Goal: Information Seeking & Learning: Learn about a topic

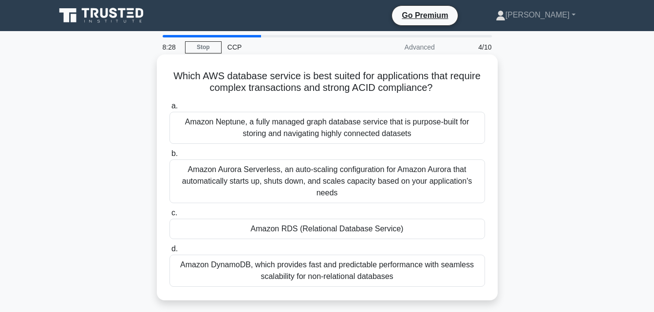
click at [381, 270] on div "Amazon DynamoDB, which provides fast and predictable performance with seamless …" at bounding box center [326, 271] width 315 height 32
click at [169, 253] on input "d. Amazon DynamoDB, which provides fast and predictable performance with seamle…" at bounding box center [169, 249] width 0 height 6
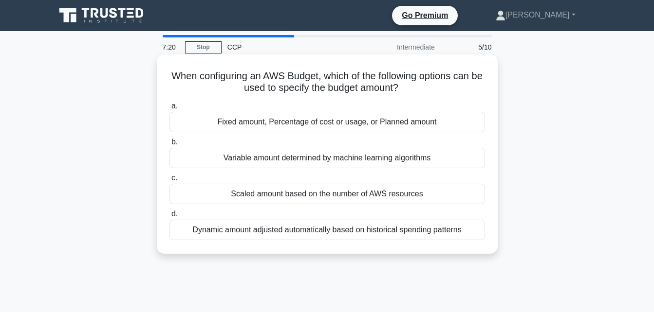
click at [333, 190] on div "Scaled amount based on the number of AWS resources" at bounding box center [326, 194] width 315 height 20
click at [169, 182] on input "c. Scaled amount based on the number of AWS resources" at bounding box center [169, 178] width 0 height 6
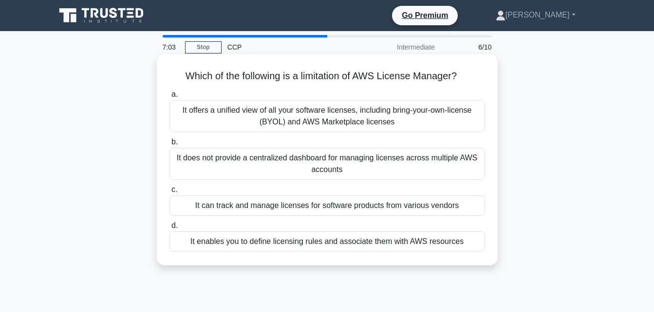
click at [343, 99] on label "a. It offers a unified view of all your software licenses, including bring-your…" at bounding box center [326, 111] width 315 height 44
click at [169, 98] on input "a. It offers a unified view of all your software licenses, including bring-your…" at bounding box center [169, 95] width 0 height 6
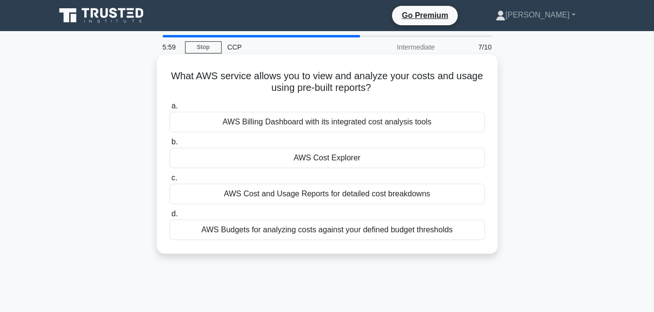
click at [375, 125] on div "AWS Billing Dashboard with its integrated cost analysis tools" at bounding box center [326, 122] width 315 height 20
click at [169, 110] on input "a. AWS Billing Dashboard with its integrated cost analysis tools" at bounding box center [169, 106] width 0 height 6
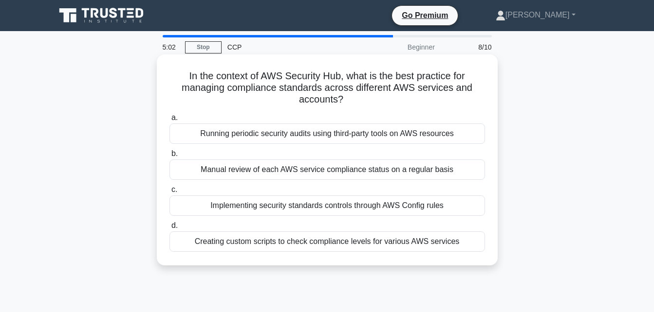
click at [320, 206] on div "Implementing security standards controls through AWS Config rules" at bounding box center [326, 206] width 315 height 20
click at [169, 193] on input "c. Implementing security standards controls through AWS Config rules" at bounding box center [169, 190] width 0 height 6
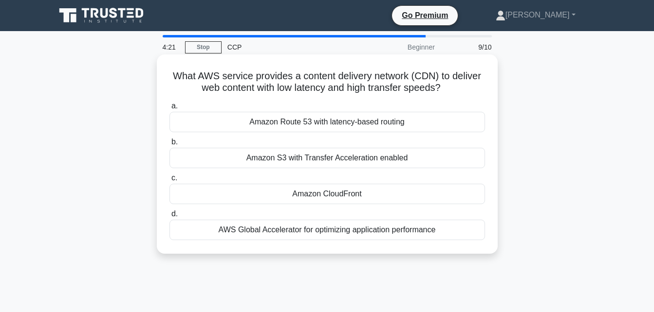
click at [306, 121] on div "Amazon Route 53 with latency-based routing" at bounding box center [326, 122] width 315 height 20
click at [169, 110] on input "a. Amazon Route 53 with latency-based routing" at bounding box center [169, 106] width 0 height 6
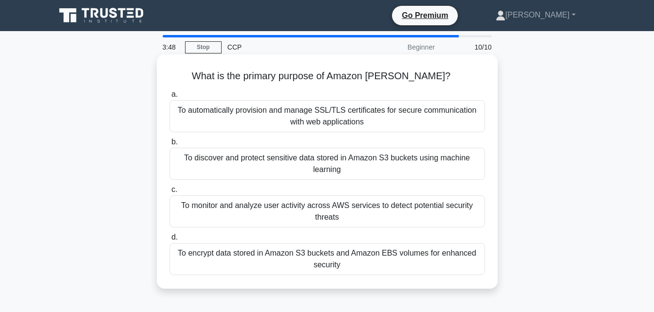
click at [307, 125] on div "To automatically provision and manage SSL/TLS certificates for secure communica…" at bounding box center [326, 116] width 315 height 32
click at [169, 98] on input "a. To automatically provision and manage SSL/TLS certificates for secure commun…" at bounding box center [169, 95] width 0 height 6
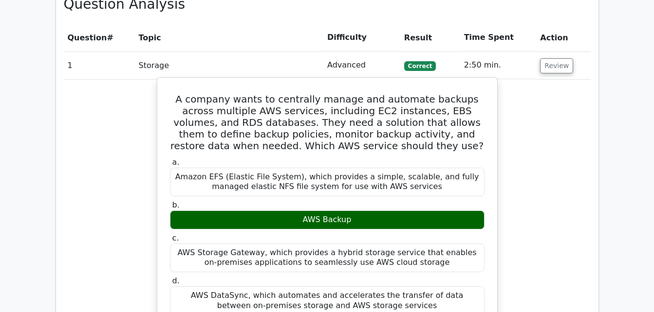
scroll to position [752, 0]
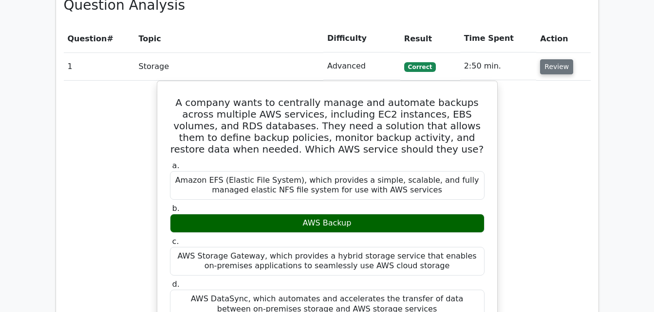
click at [548, 59] on button "Review" at bounding box center [556, 66] width 33 height 15
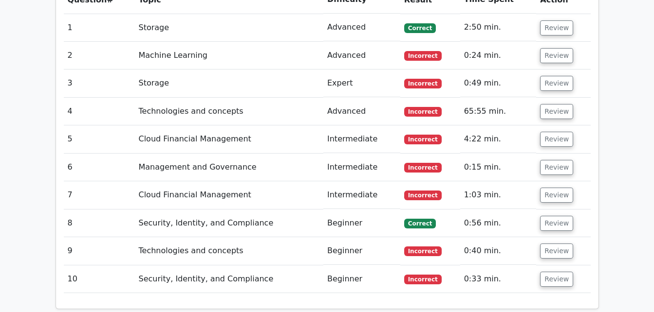
scroll to position [799, 0]
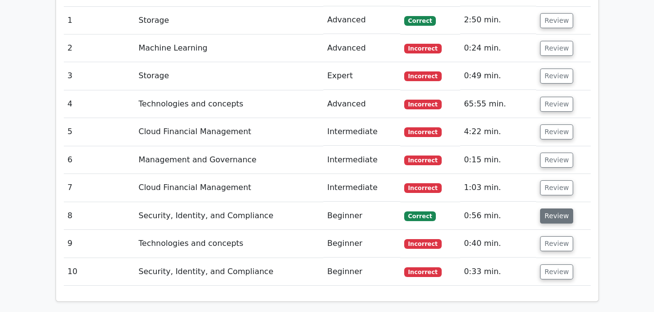
click at [554, 209] on button "Review" at bounding box center [556, 216] width 33 height 15
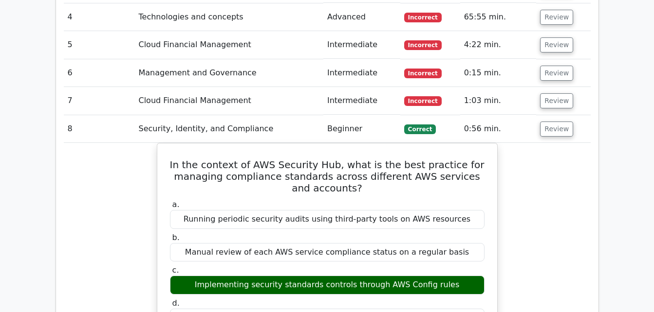
scroll to position [892, 0]
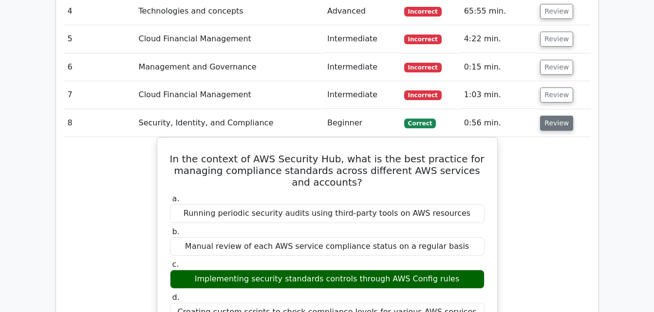
click at [557, 116] on button "Review" at bounding box center [556, 123] width 33 height 15
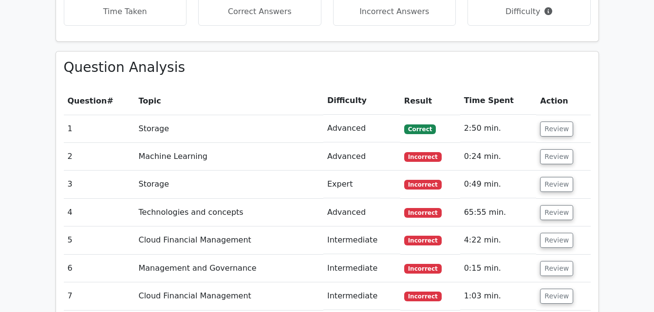
scroll to position [689, 0]
